Goal: Task Accomplishment & Management: Manage account settings

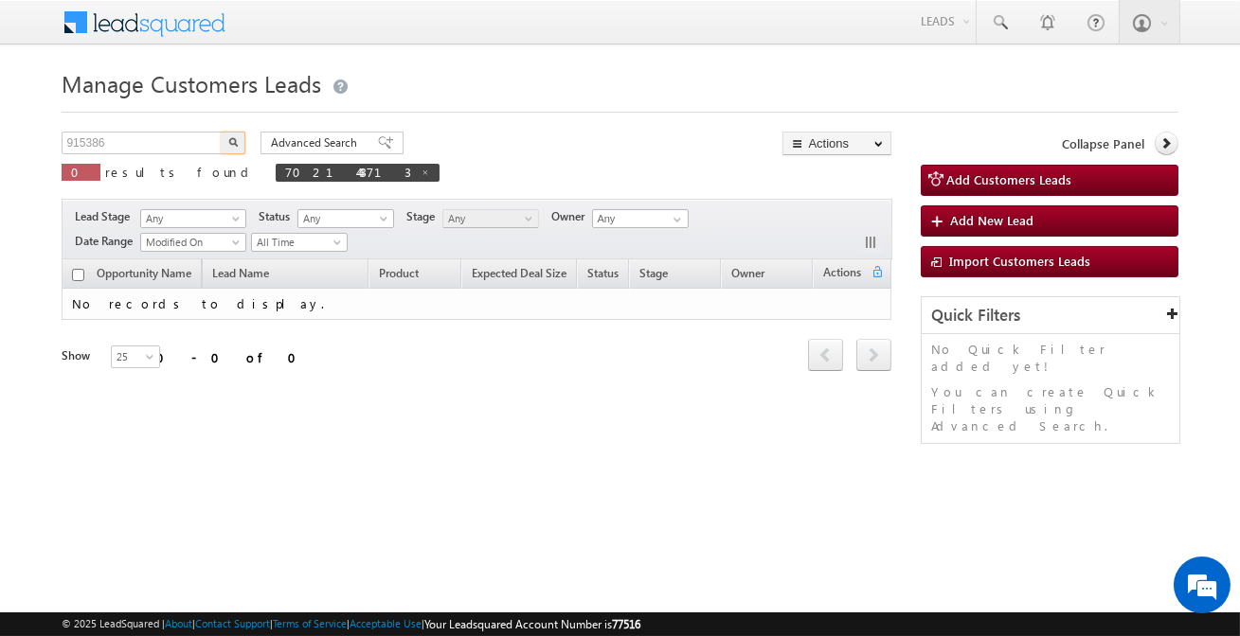
type input "915386"
click at [221, 132] on button "button" at bounding box center [233, 143] width 25 height 23
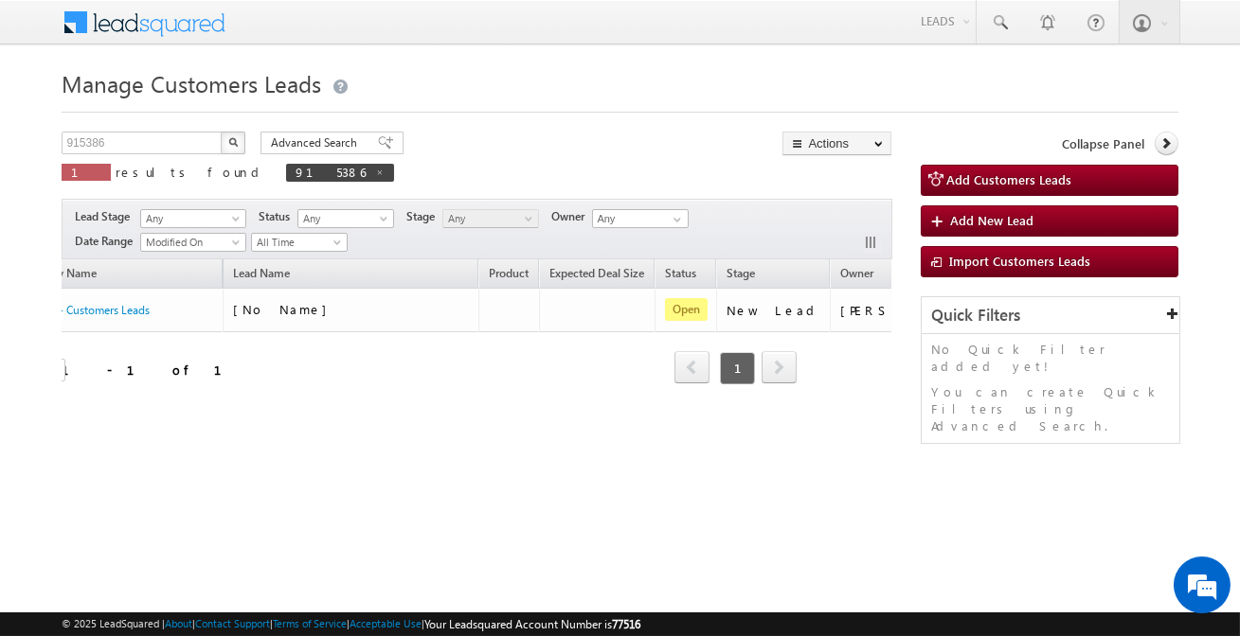
scroll to position [0, 158]
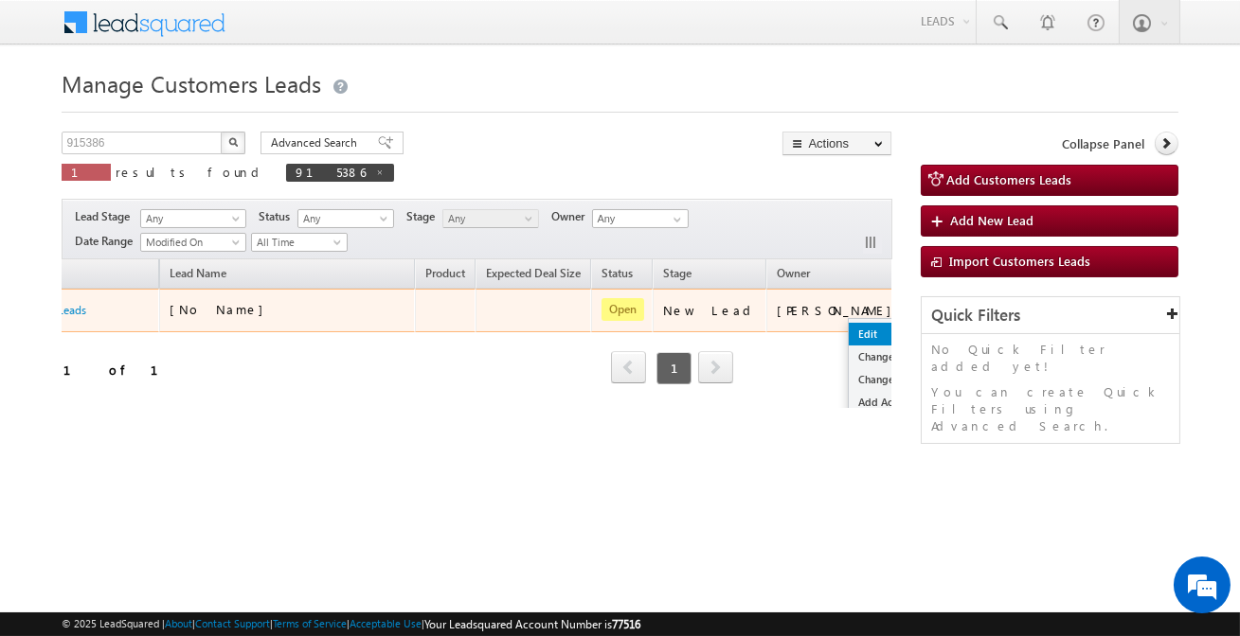
click at [849, 332] on link "Edit" at bounding box center [896, 334] width 95 height 23
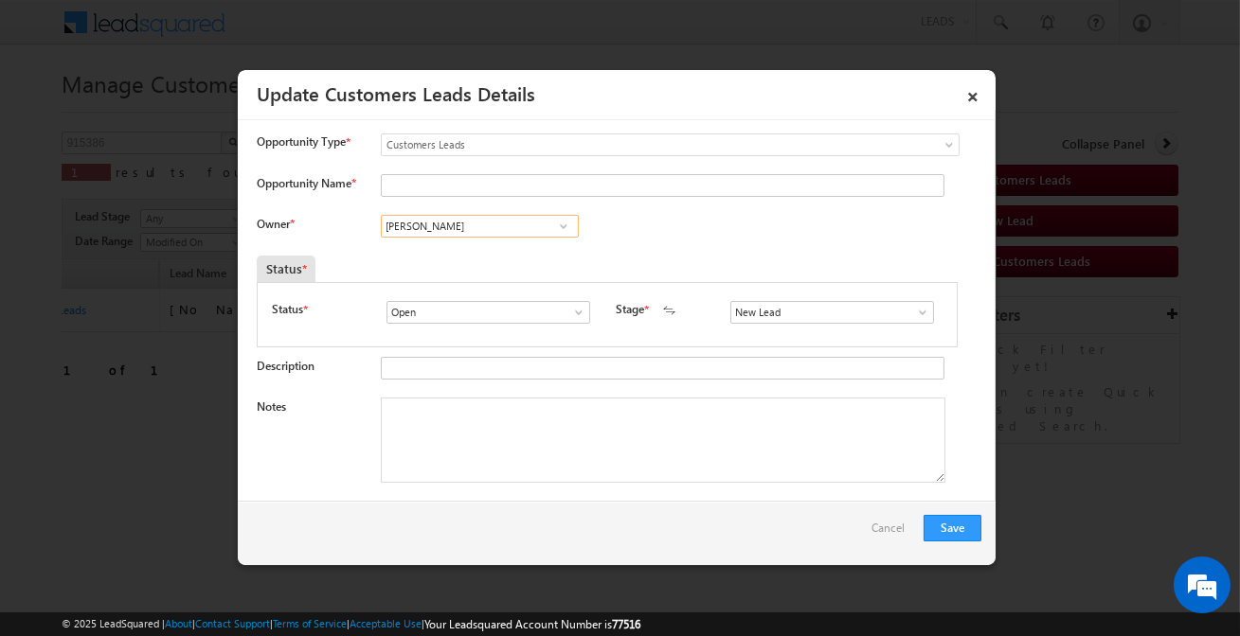
click at [445, 229] on input "[PERSON_NAME]" at bounding box center [480, 226] width 198 height 23
type input "[PERSON_NAME]"
click at [512, 180] on input "Opportunity Name *" at bounding box center [662, 185] width 563 height 23
paste input "[PERSON_NAME]"
type input "[PERSON_NAME]"
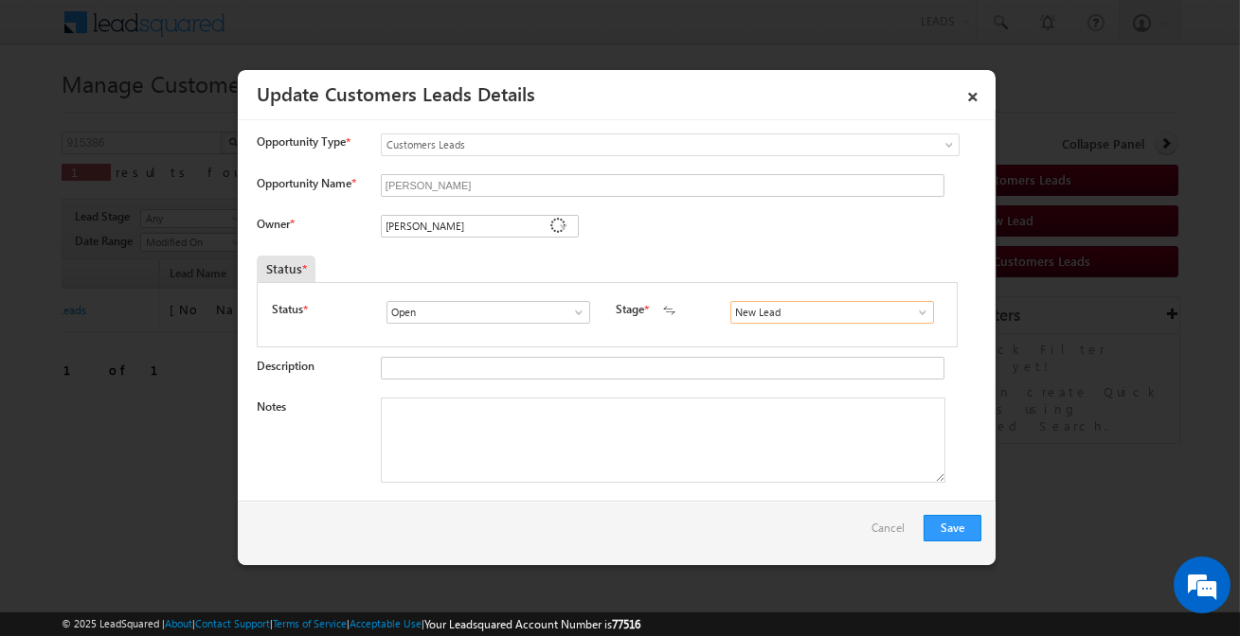
click at [777, 314] on input "New Lead" at bounding box center [832, 312] width 204 height 23
click at [769, 333] on link "Sales Marked" at bounding box center [831, 335] width 203 height 22
type input "Sales Marked"
click at [586, 430] on textarea "Notes" at bounding box center [663, 440] width 564 height 85
click at [608, 466] on textarea "Notes" at bounding box center [663, 440] width 564 height 85
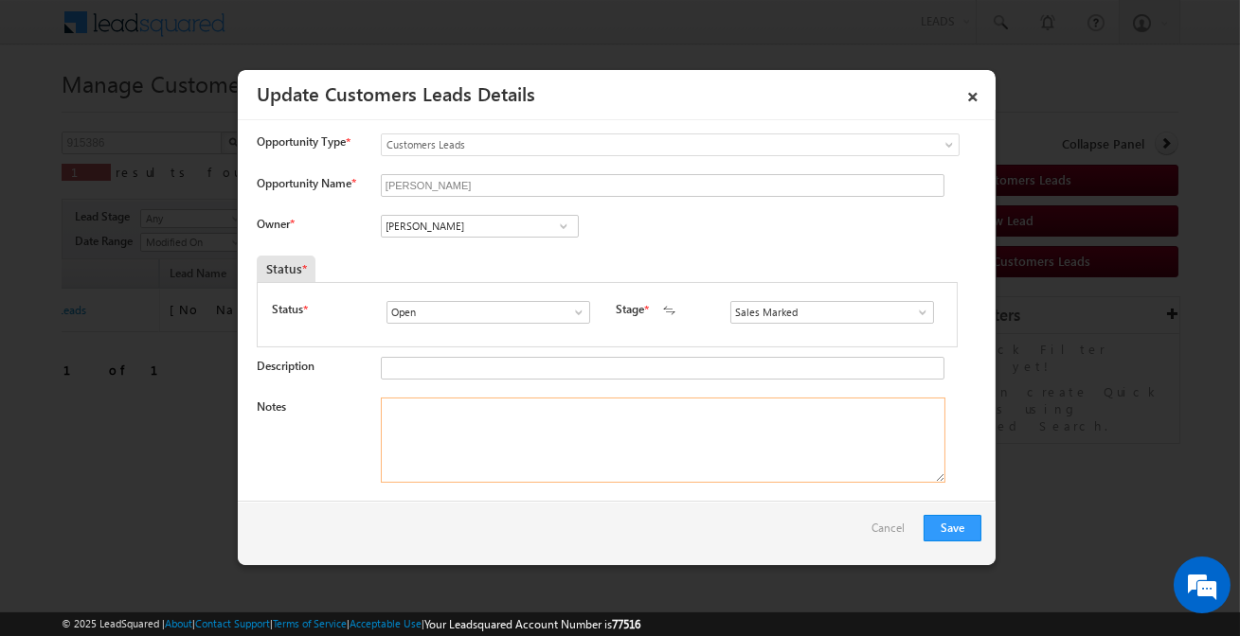
paste textarea "[PERSON_NAME] / Purchase / 10 lakh / customer is self Employed income 4 lakh / …"
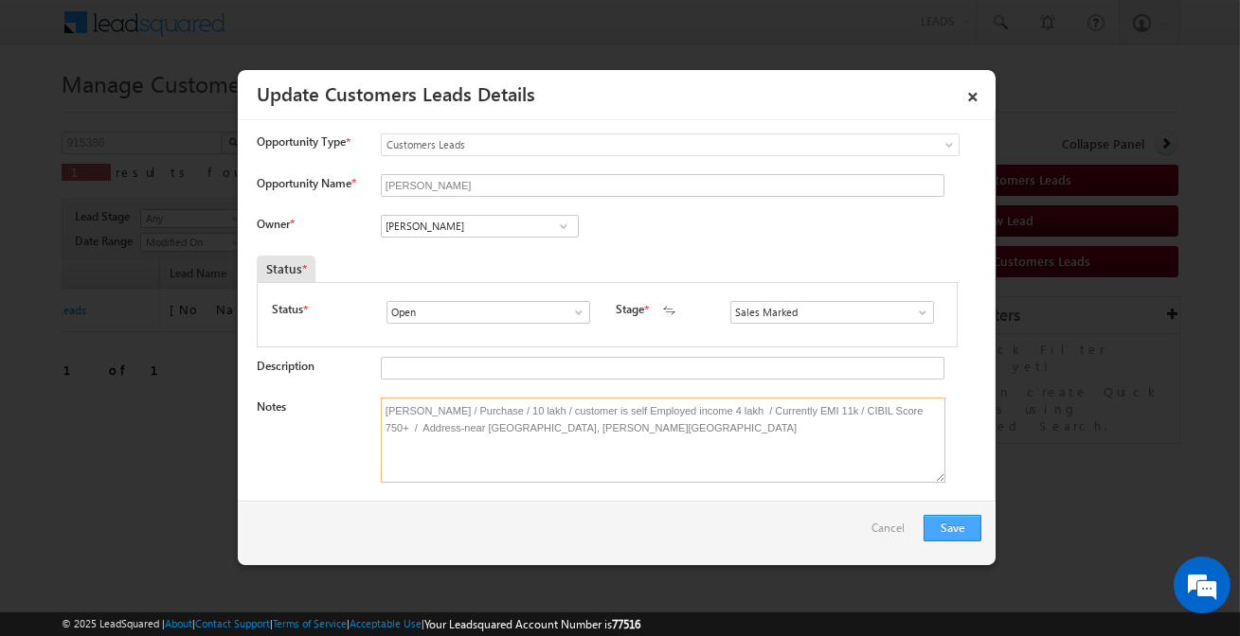
type textarea "[PERSON_NAME] / Purchase / 10 lakh / customer is self Employed income 4 lakh / …"
click at [966, 540] on button "Save" at bounding box center [952, 528] width 58 height 27
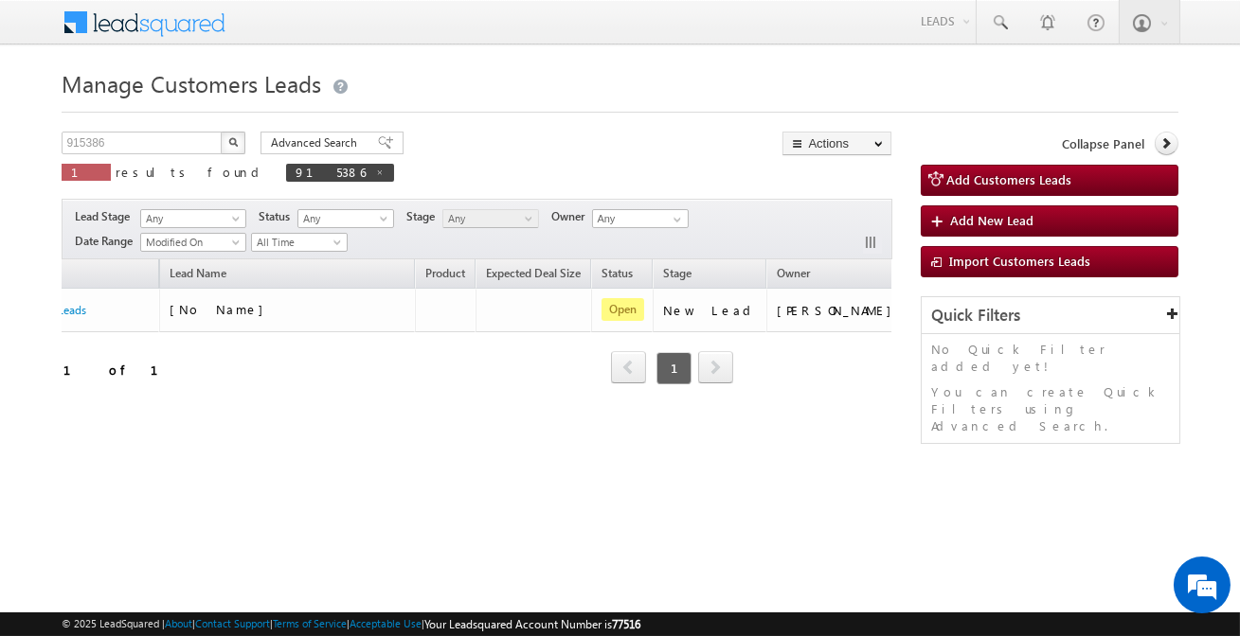
scroll to position [0, 0]
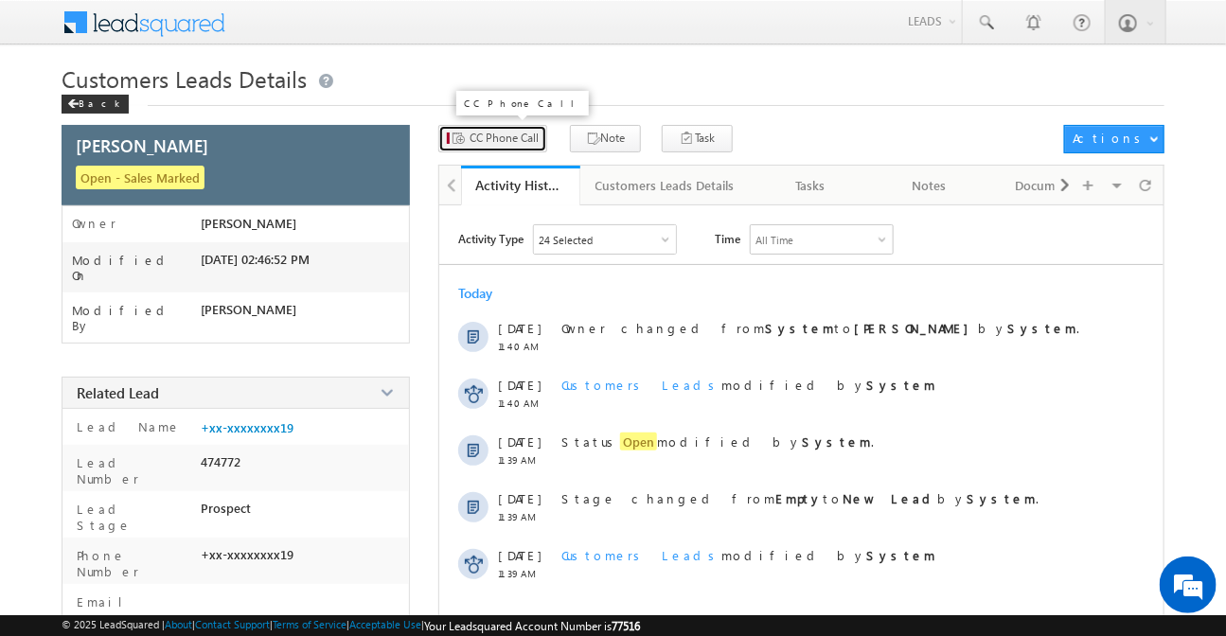
click at [502, 133] on span "CC Phone Call" at bounding box center [504, 138] width 69 height 17
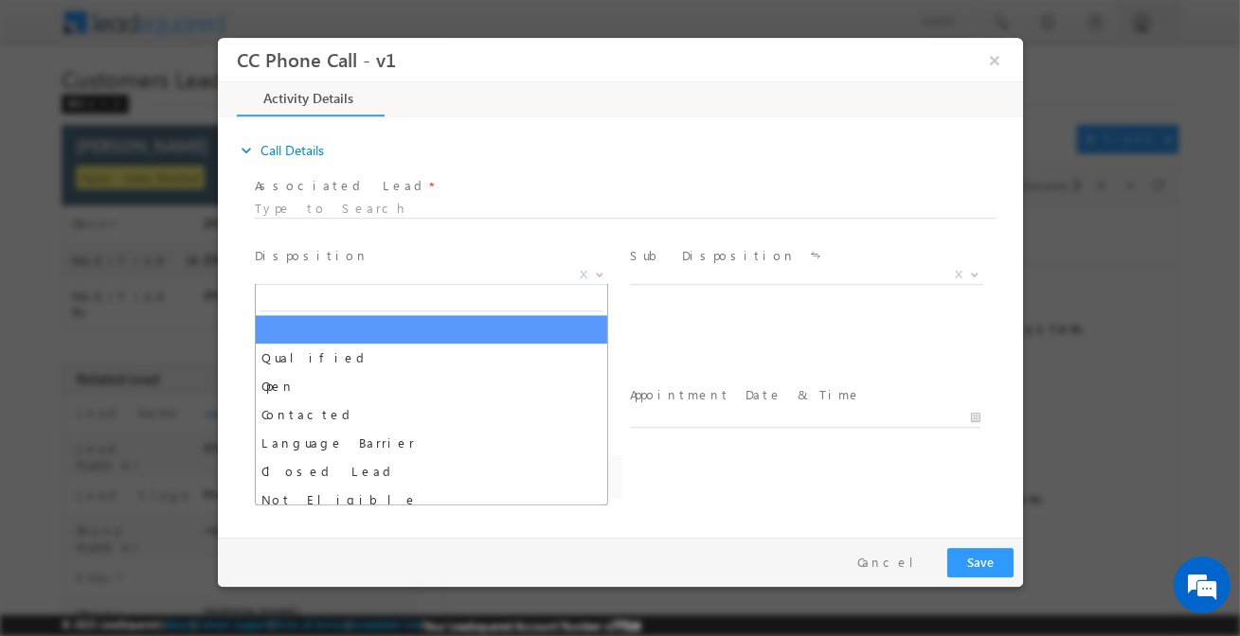
click at [420, 278] on span "X" at bounding box center [430, 275] width 353 height 19
type input "q"
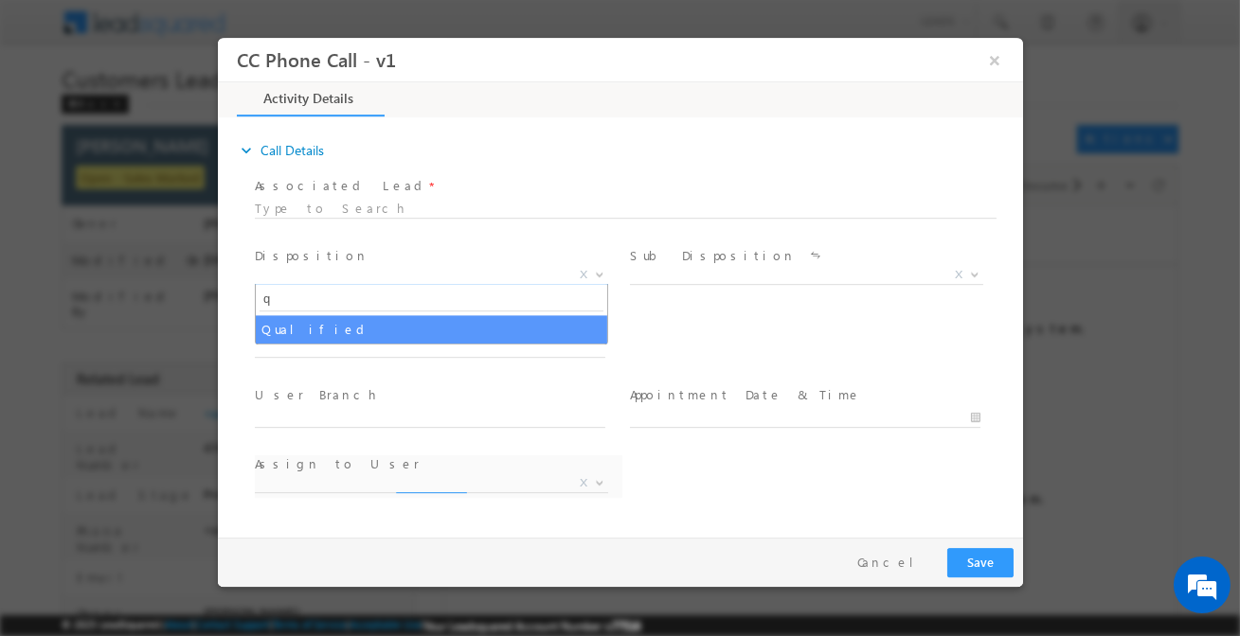
select select "manishkumar.thakor@sgrlimited.in"
type input "q"
drag, startPoint x: 391, startPoint y: 329, endPoint x: 493, endPoint y: 317, distance: 102.9
select select "Qualified"
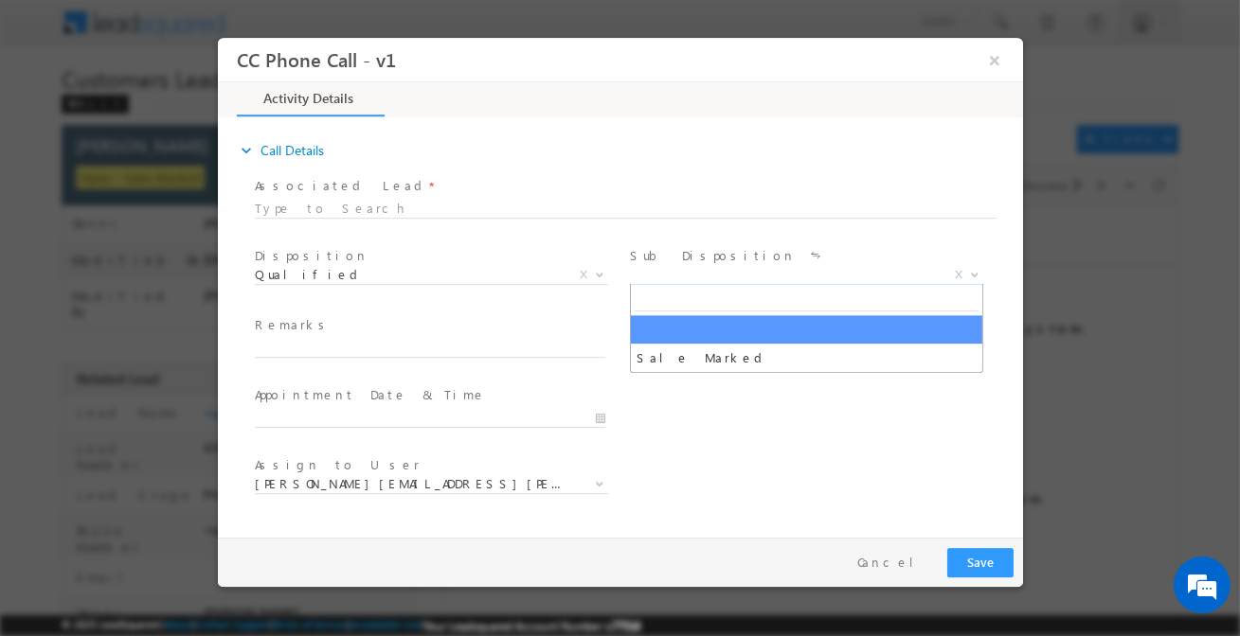
click at [665, 276] on span "X" at bounding box center [805, 275] width 353 height 19
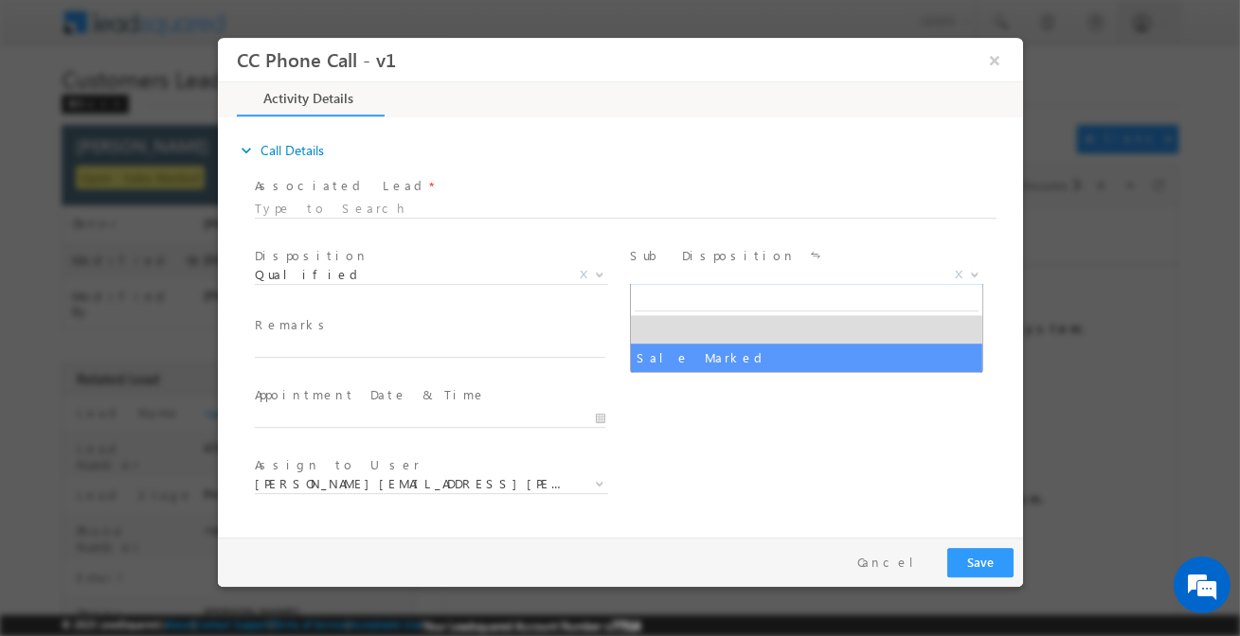
select select "Sale Marked"
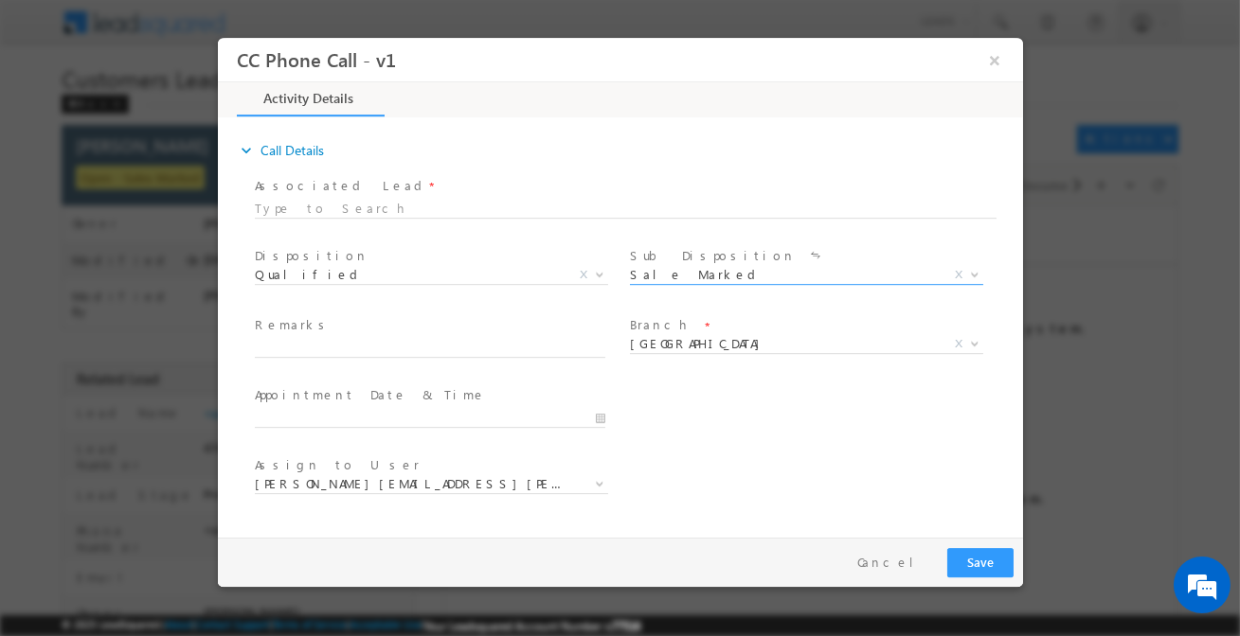
drag, startPoint x: 438, startPoint y: 359, endPoint x: 454, endPoint y: 349, distance: 18.7
click at [439, 357] on span at bounding box center [428, 367] width 349 height 21
click at [454, 349] on input "text" at bounding box center [429, 348] width 350 height 19
paste input "IBRAHIM RANGWALA / Purchase / 10 lakh / customer is self Employed income 4 lakh…"
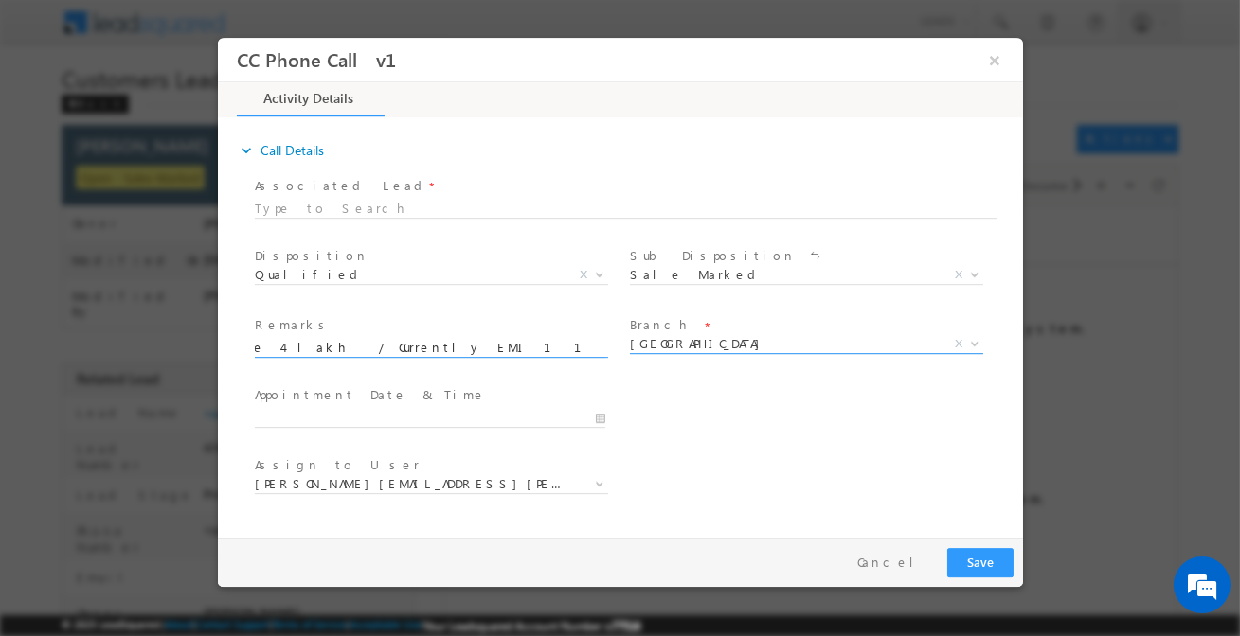
type input "IBRAHIM RANGWALA / Purchase / 10 lakh / customer is self Employed income 4 lakh…"
click at [677, 346] on span "[GEOGRAPHIC_DATA]" at bounding box center [783, 343] width 308 height 17
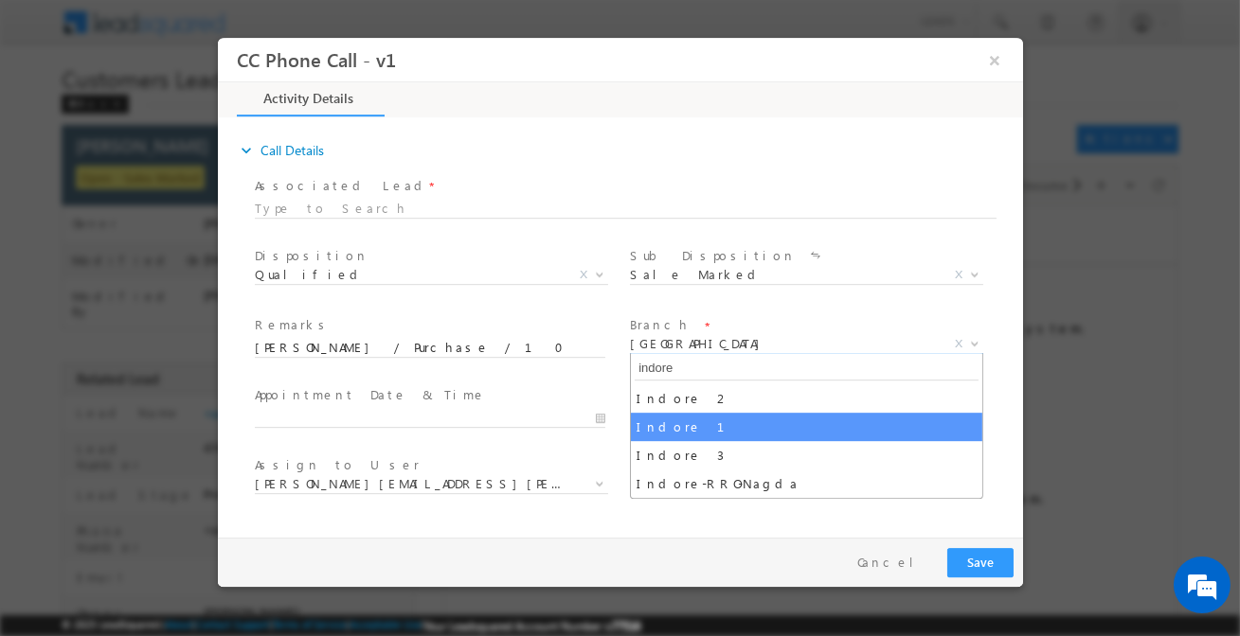
type input "indore"
select select "Indore 1"
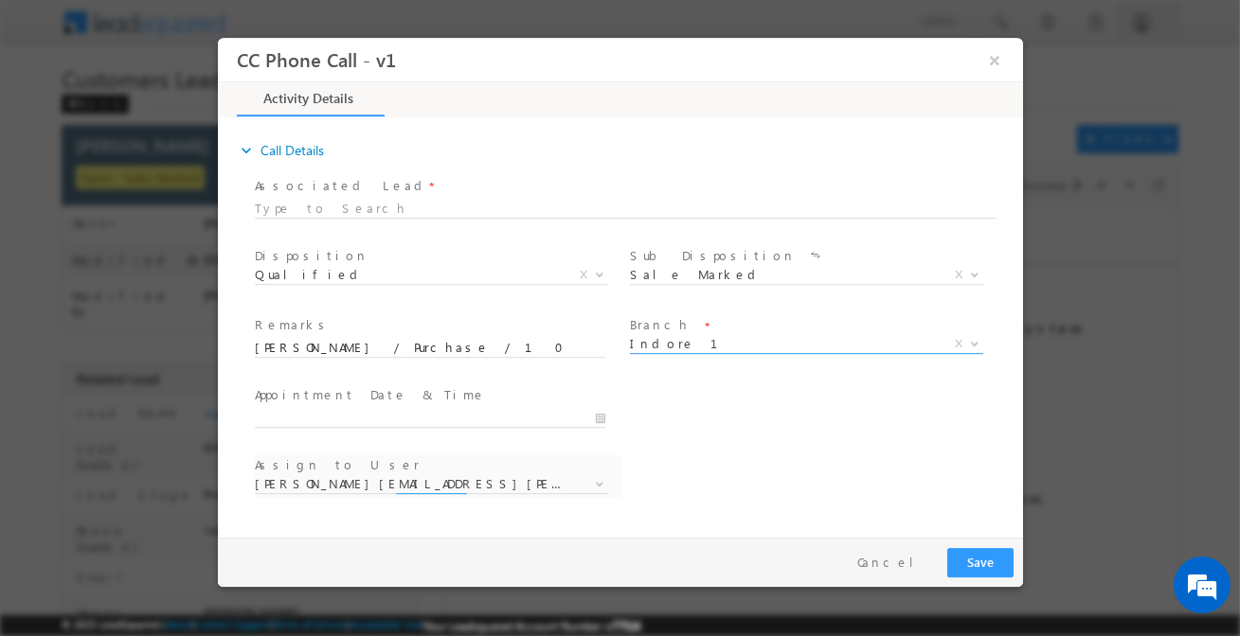
click at [1019, 563] on div "Pay & Save Save Cancel" at bounding box center [624, 562] width 814 height 49
select select "aakash.mewada@sgrlimited.in"
click at [1003, 564] on button "Save" at bounding box center [979, 562] width 66 height 29
